Goal: Answer question/provide support: Answer question/provide support

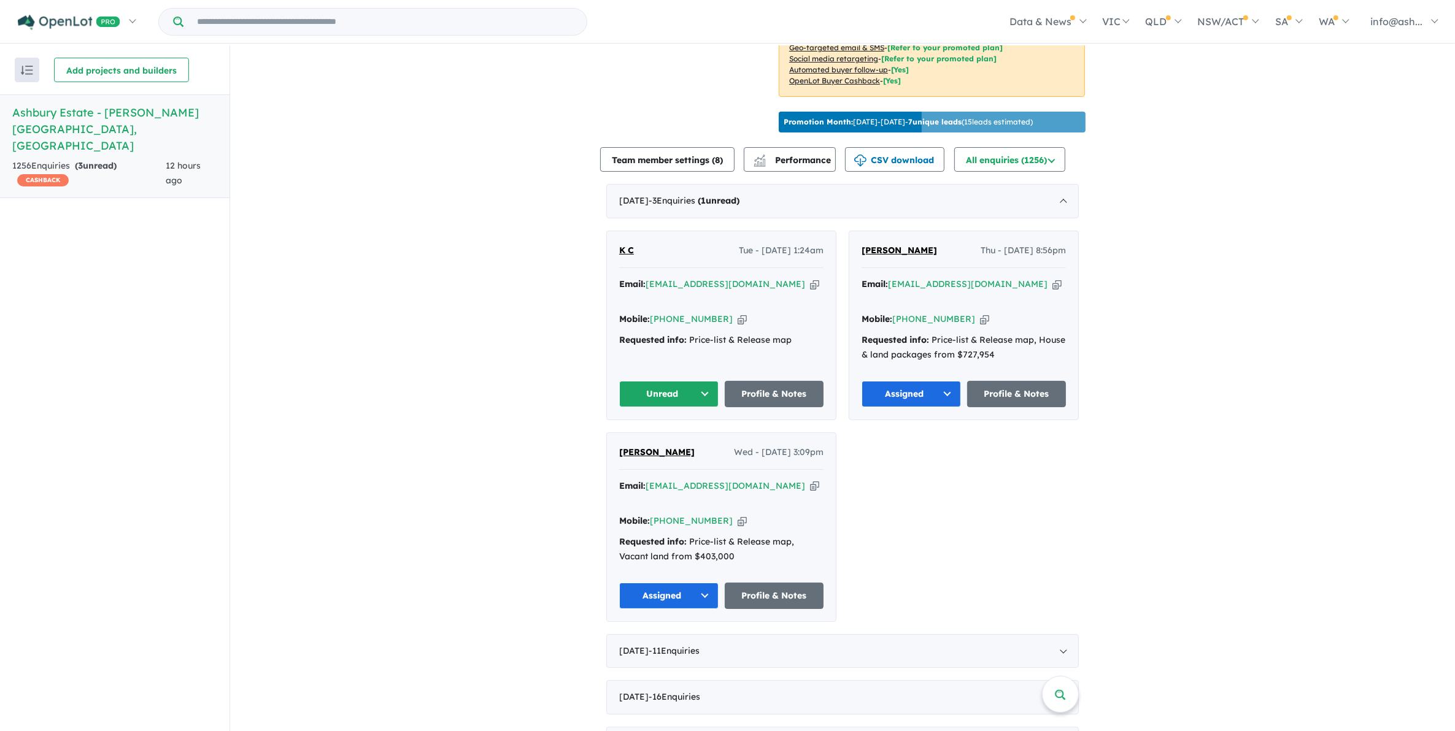
scroll to position [383, 0]
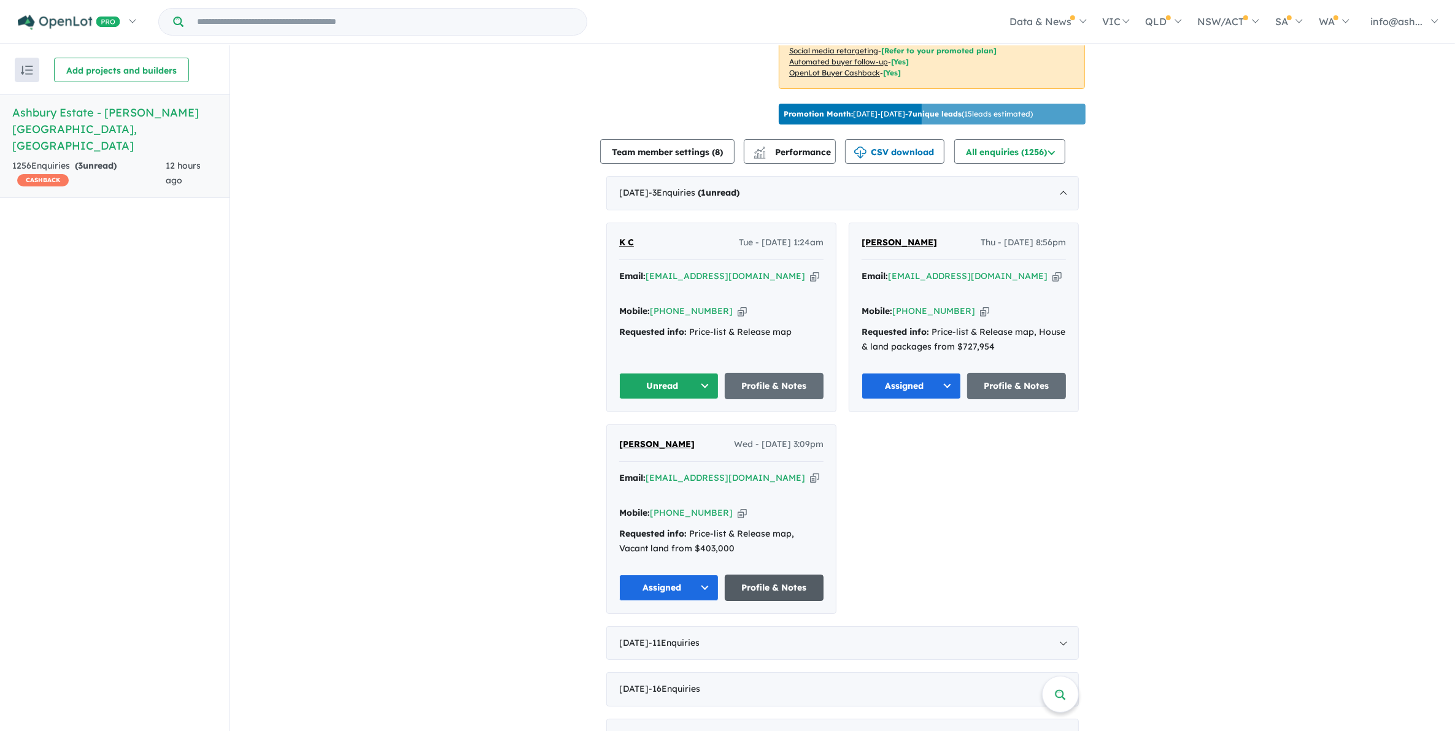
click at [771, 575] on link "Profile & Notes" at bounding box center [774, 588] width 99 height 26
click at [758, 373] on link "Profile & Notes" at bounding box center [774, 386] width 99 height 26
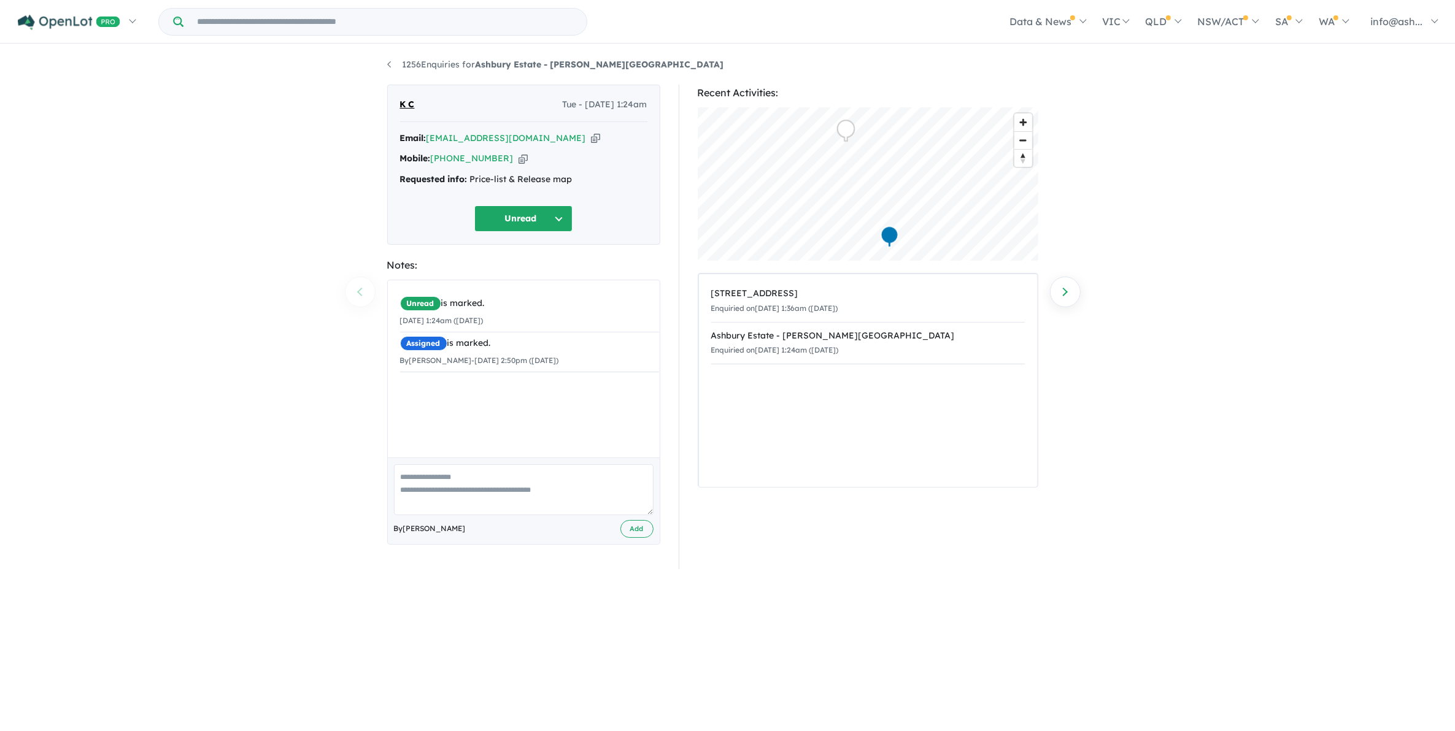
click at [1250, 416] on div "1256 Enquiries for Ashbury Estate - [PERSON_NAME][GEOGRAPHIC_DATA] Previous enq…" at bounding box center [727, 389] width 1455 height 688
click at [1167, 410] on div "1256 Enquiries for Ashbury Estate - [PERSON_NAME][GEOGRAPHIC_DATA] Previous enq…" at bounding box center [727, 389] width 1455 height 688
click at [1241, 396] on div "1256 Enquiries for Ashbury Estate - [PERSON_NAME][GEOGRAPHIC_DATA] Previous enq…" at bounding box center [727, 389] width 1455 height 688
